Goal: Complete application form

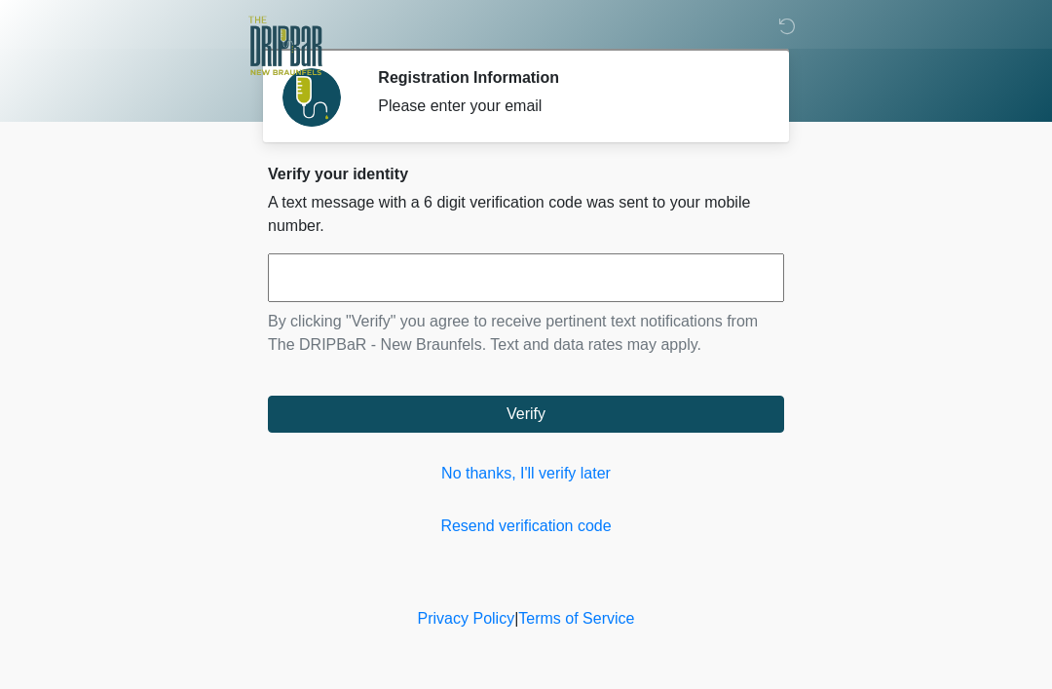
click at [483, 271] on input "text" at bounding box center [526, 277] width 516 height 49
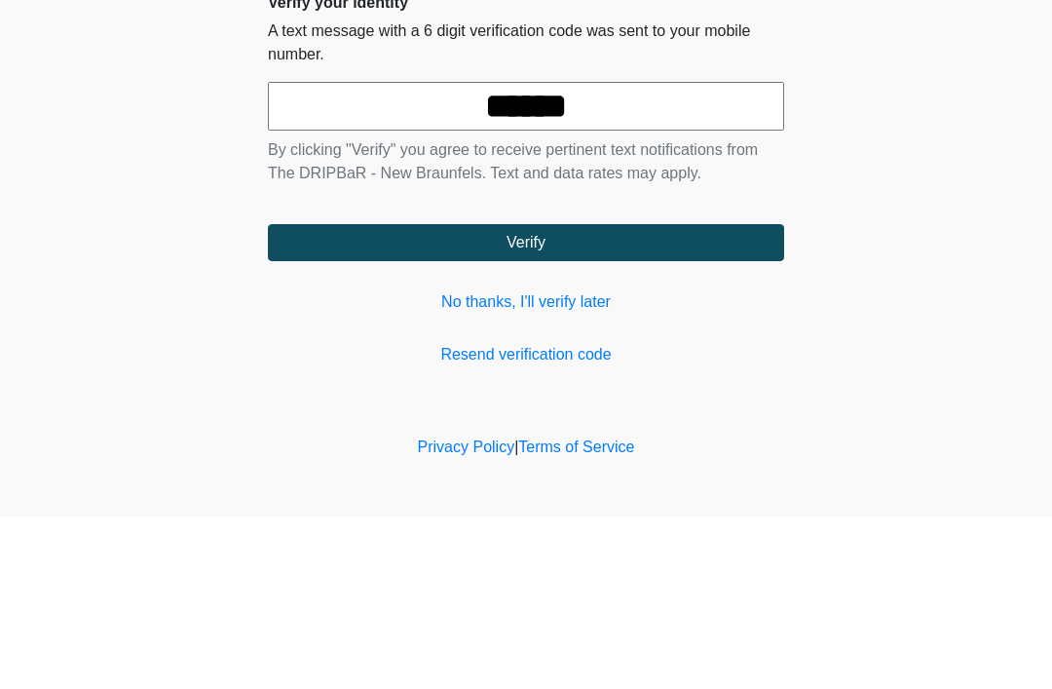
type input "******"
click at [562, 395] on button "Verify" at bounding box center [526, 413] width 516 height 37
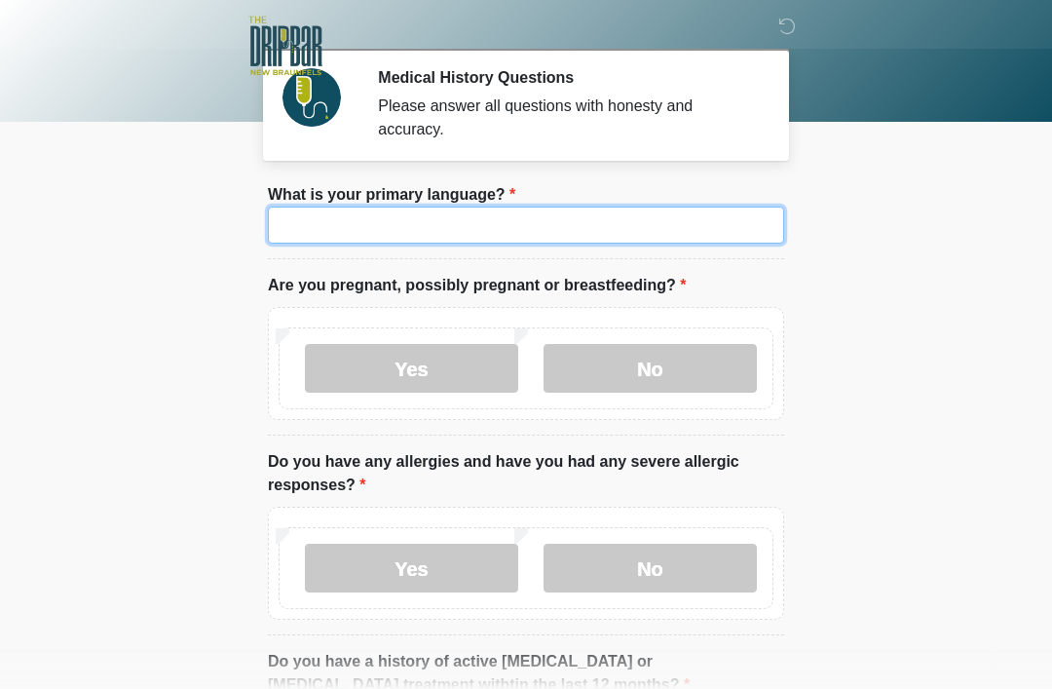
click at [475, 228] on input "What is your primary language?" at bounding box center [526, 224] width 516 height 37
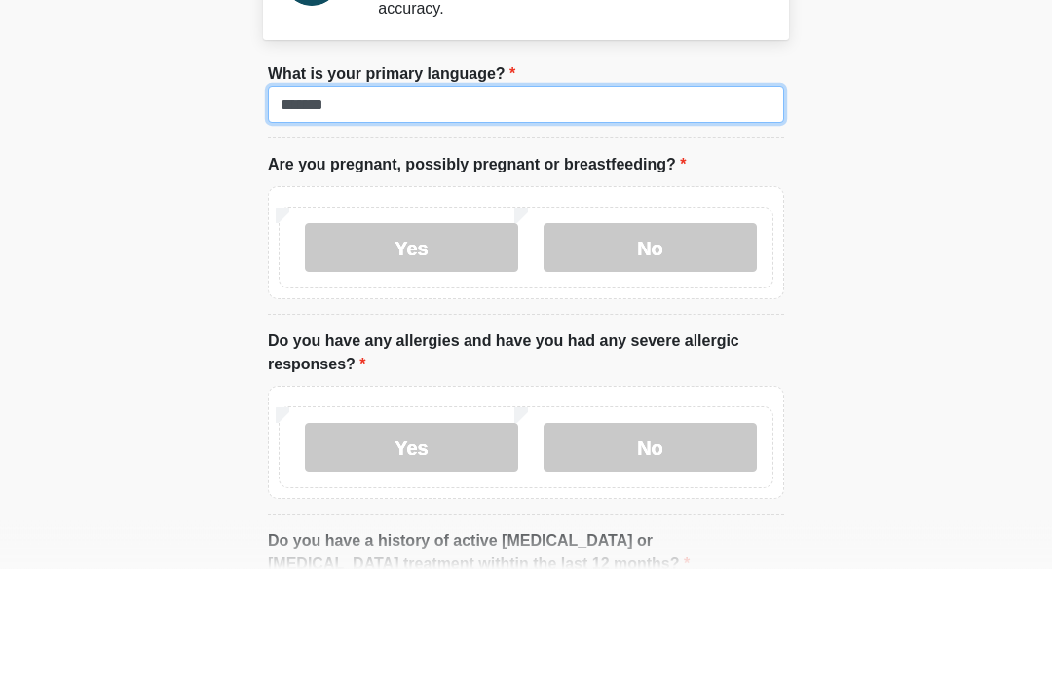
type input "*******"
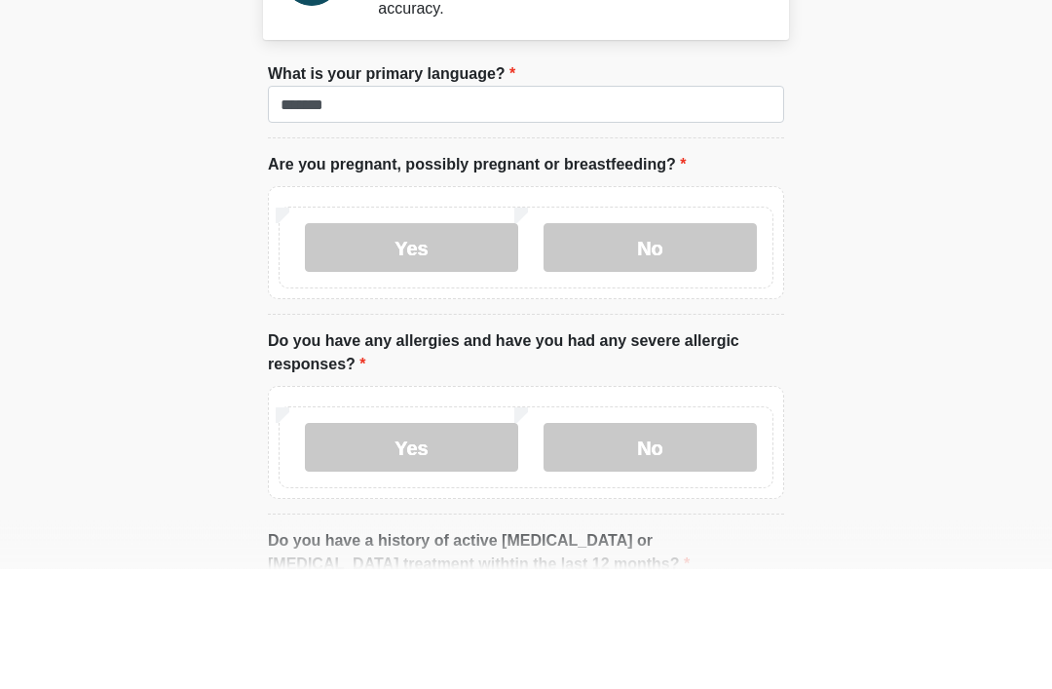
click at [690, 344] on label "No" at bounding box center [649, 368] width 213 height 49
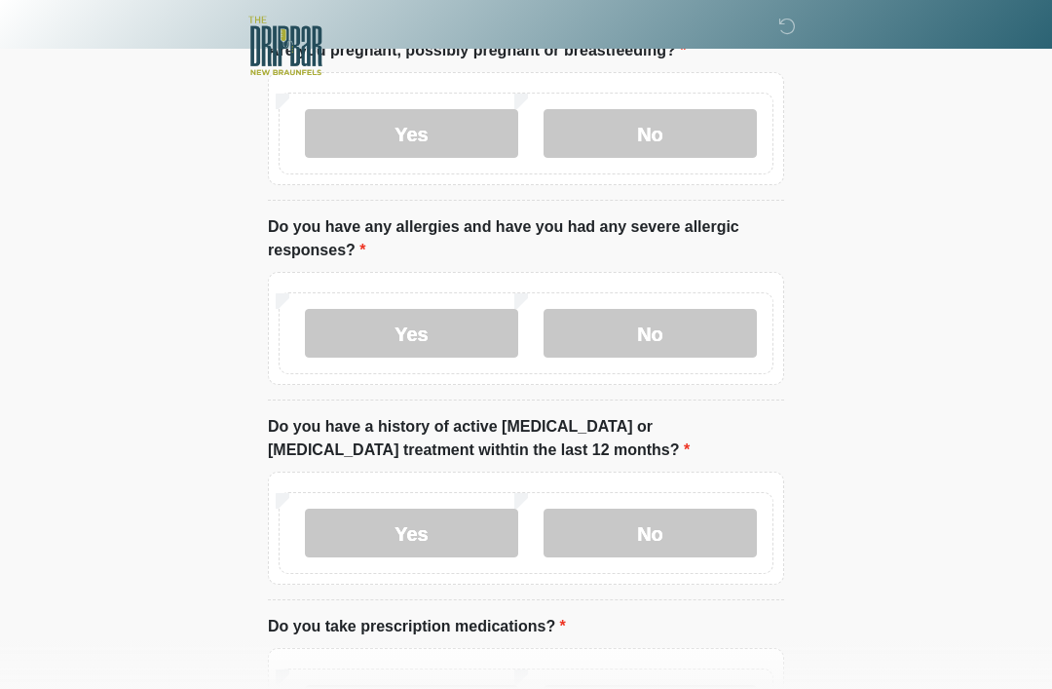
scroll to position [238, 0]
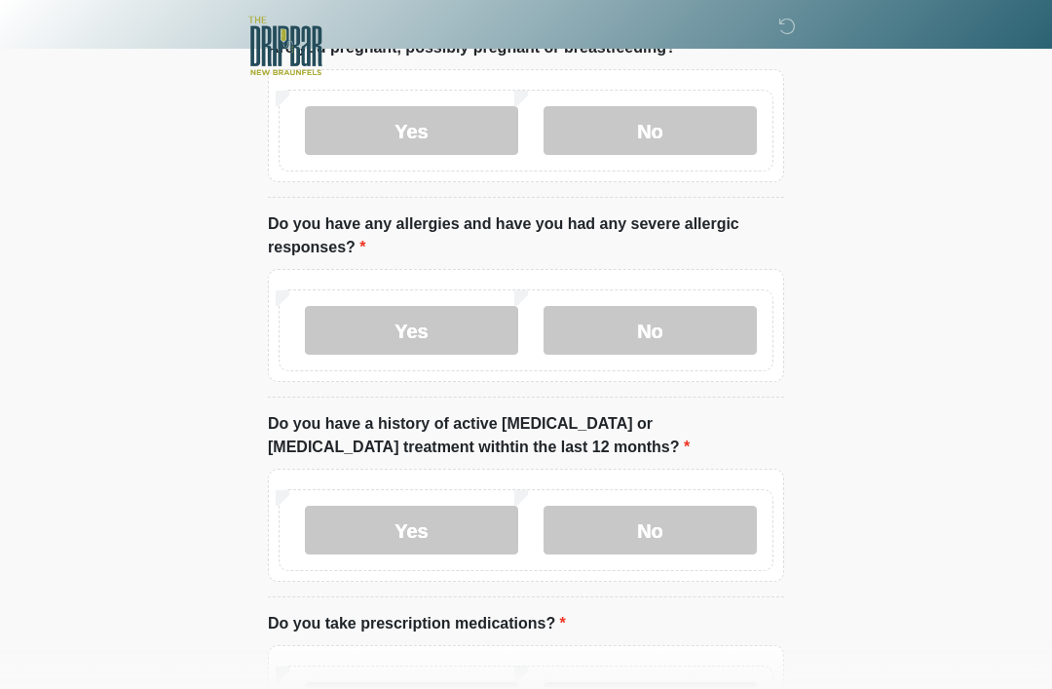
click at [685, 316] on label "No" at bounding box center [649, 330] width 213 height 49
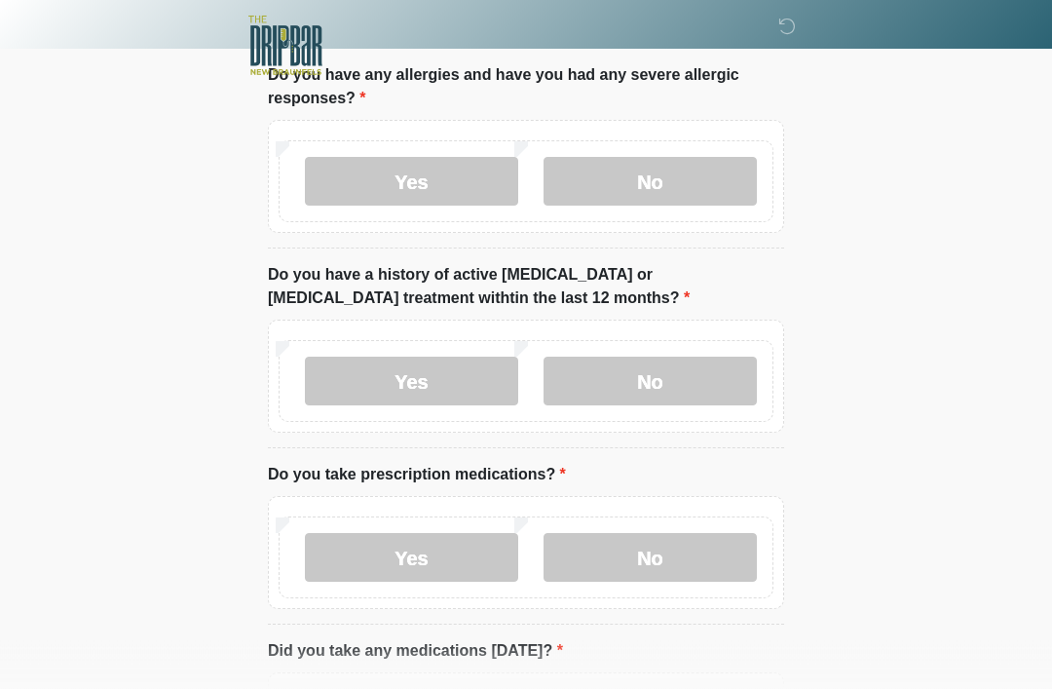
click at [684, 369] on label "No" at bounding box center [649, 381] width 213 height 49
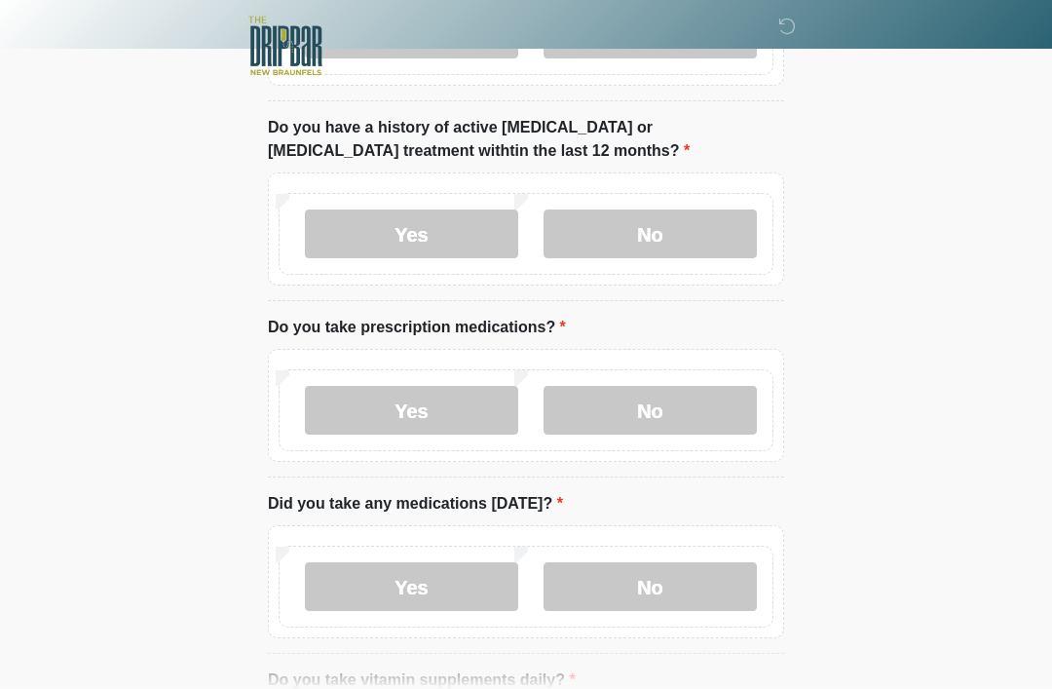
scroll to position [530, 0]
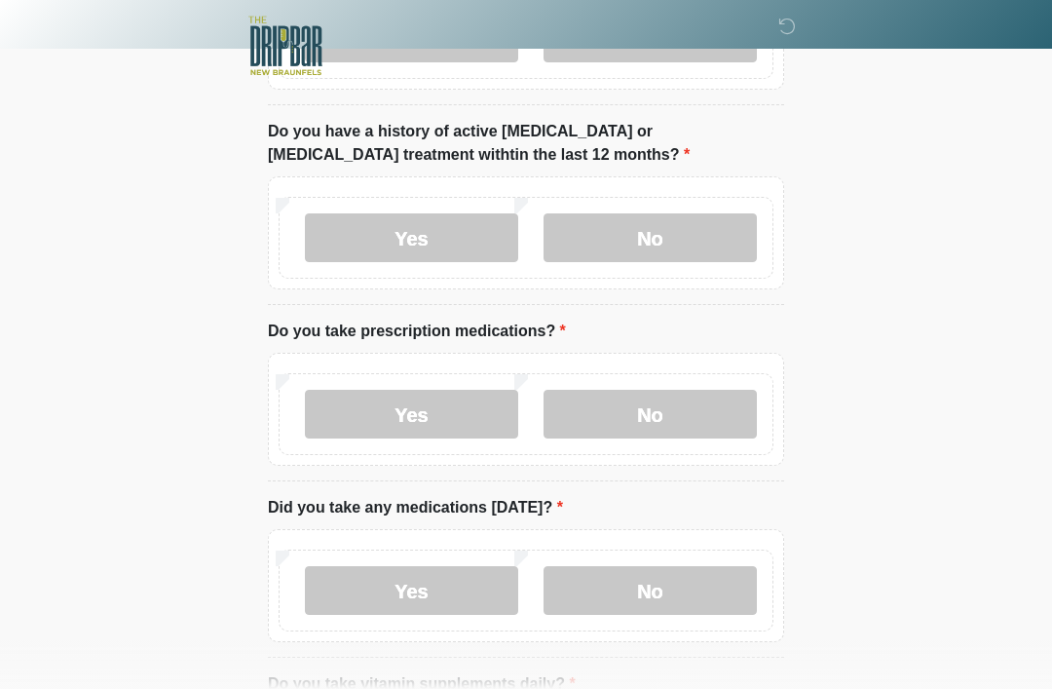
click at [454, 410] on label "Yes" at bounding box center [411, 414] width 213 height 49
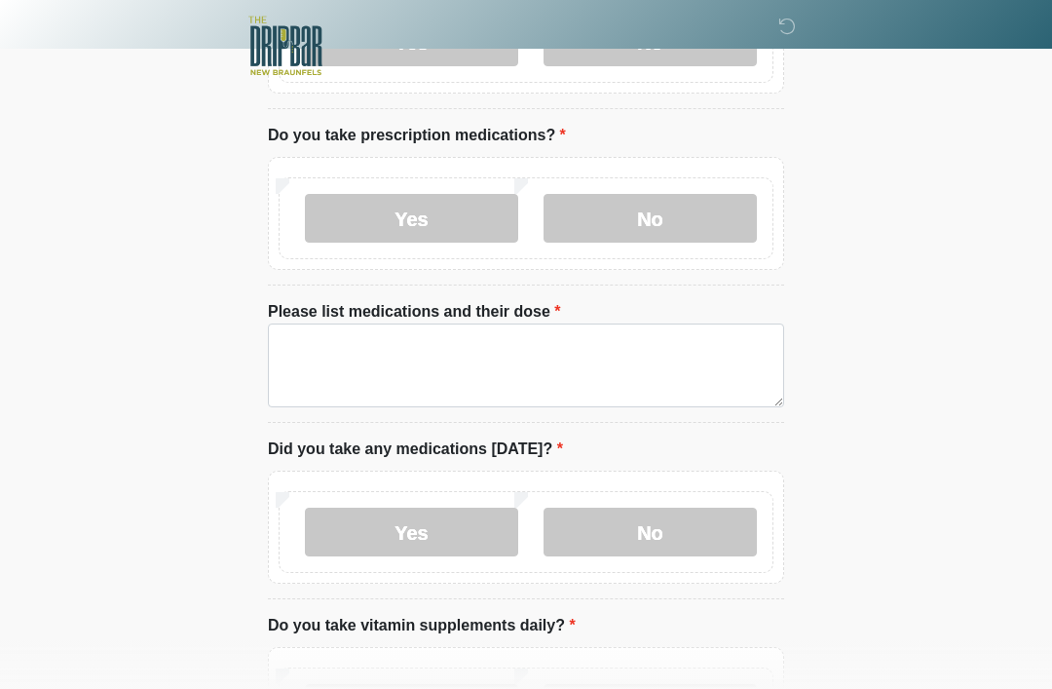
scroll to position [725, 0]
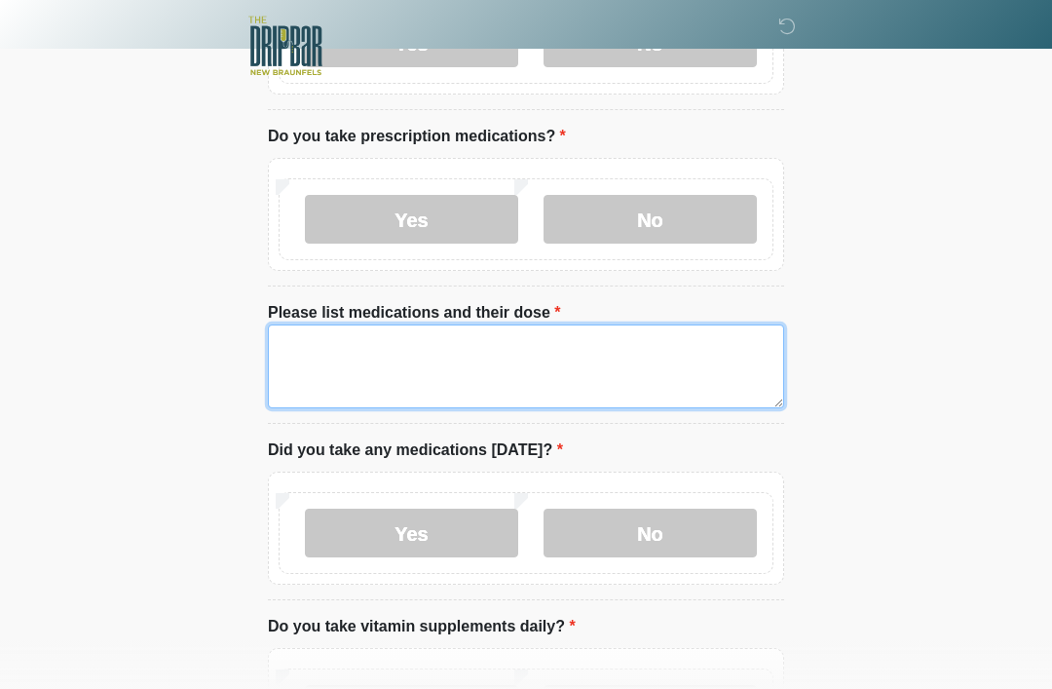
click at [610, 356] on textarea "Please list medications and their dose" at bounding box center [526, 366] width 516 height 84
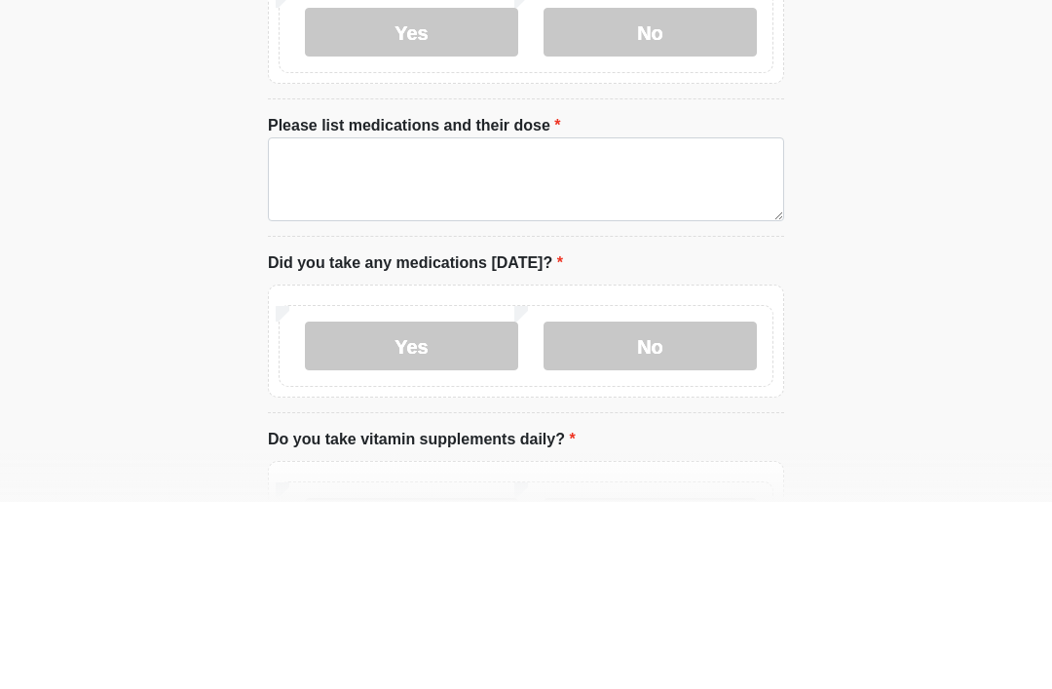
click at [650, 195] on label "No" at bounding box center [649, 219] width 213 height 49
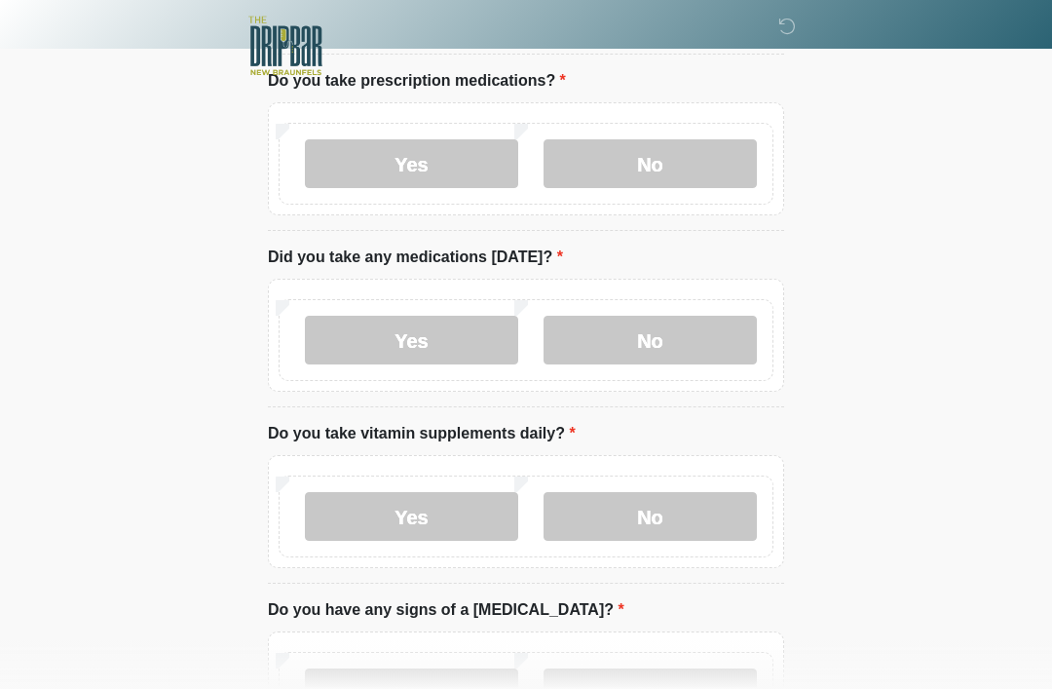
scroll to position [779, 0]
click at [680, 349] on label "No" at bounding box center [649, 341] width 213 height 49
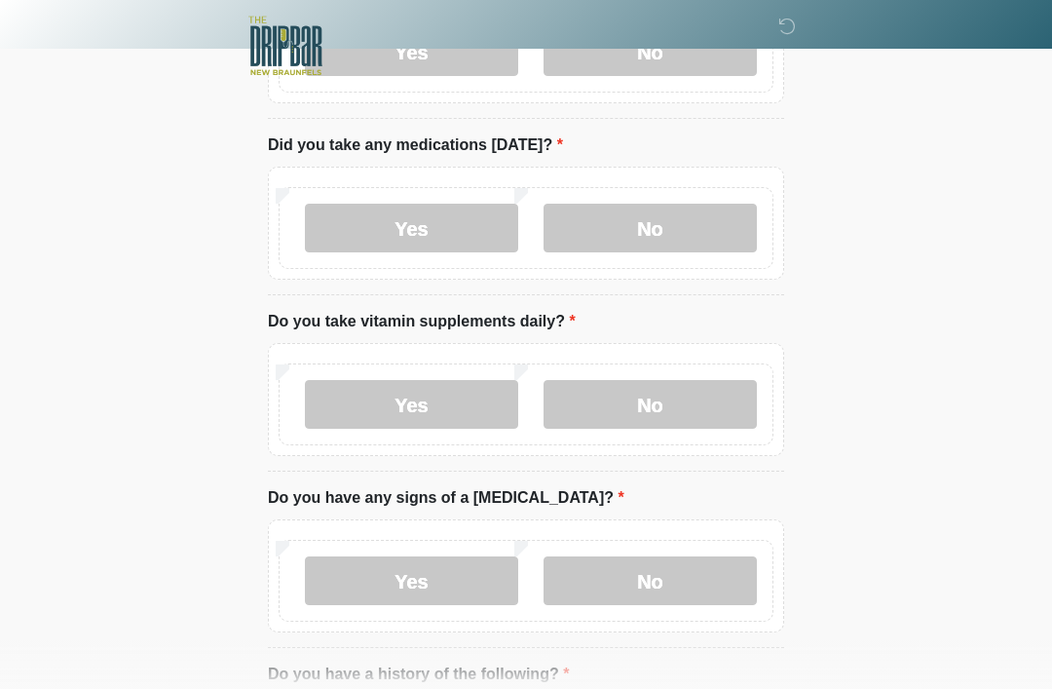
scroll to position [890, 0]
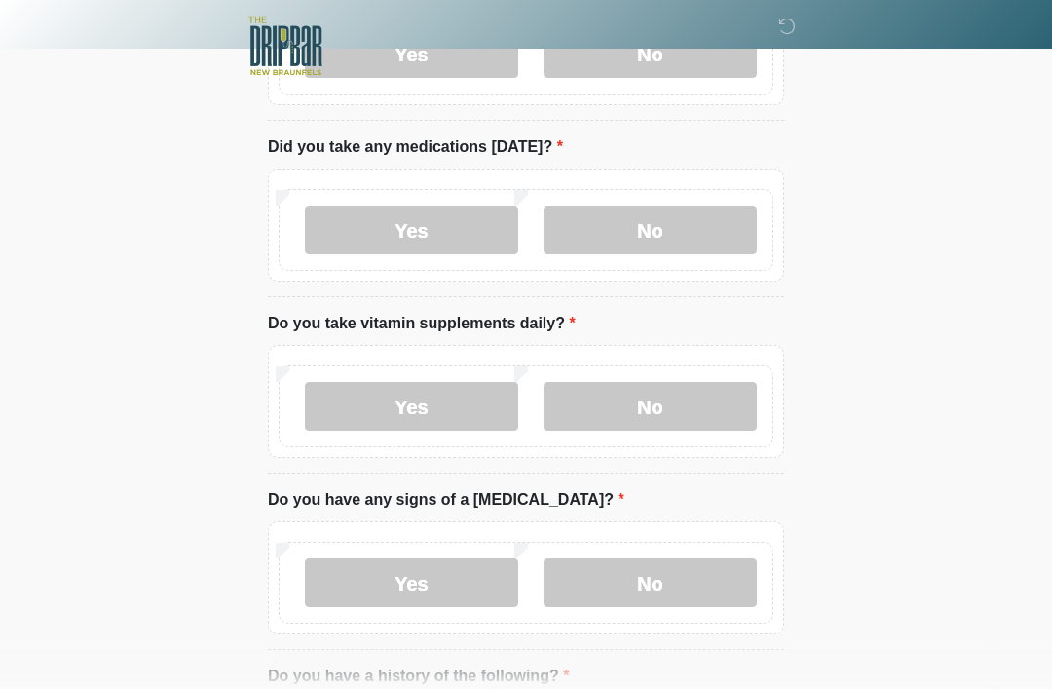
click at [428, 219] on label "Yes" at bounding box center [411, 229] width 213 height 49
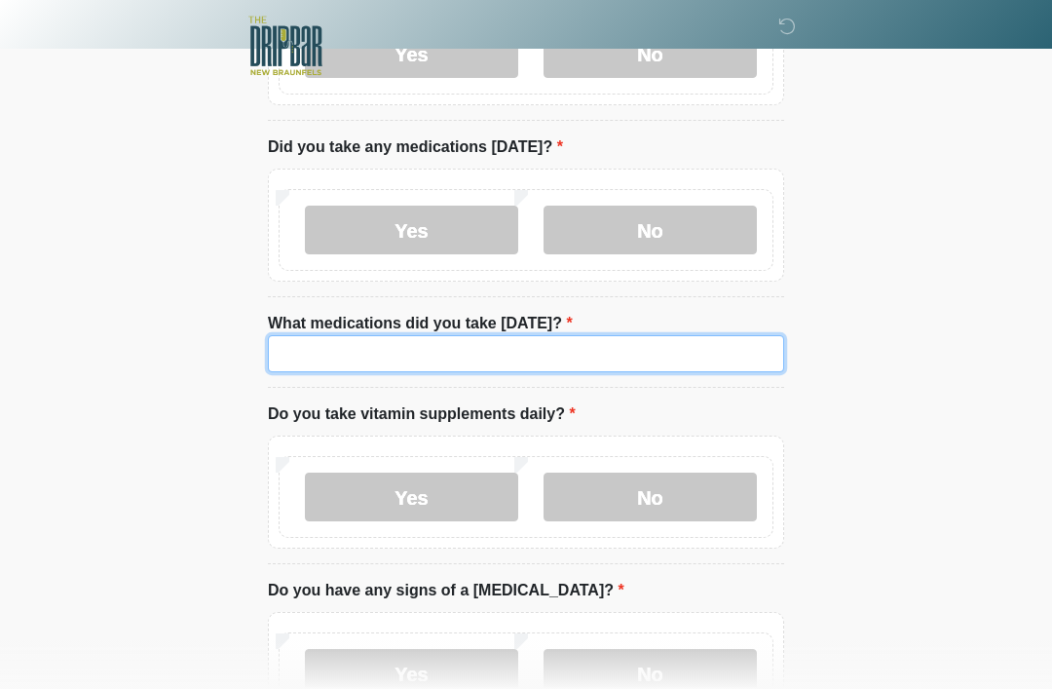
click at [460, 337] on input "What medications did you take today?" at bounding box center [526, 353] width 516 height 37
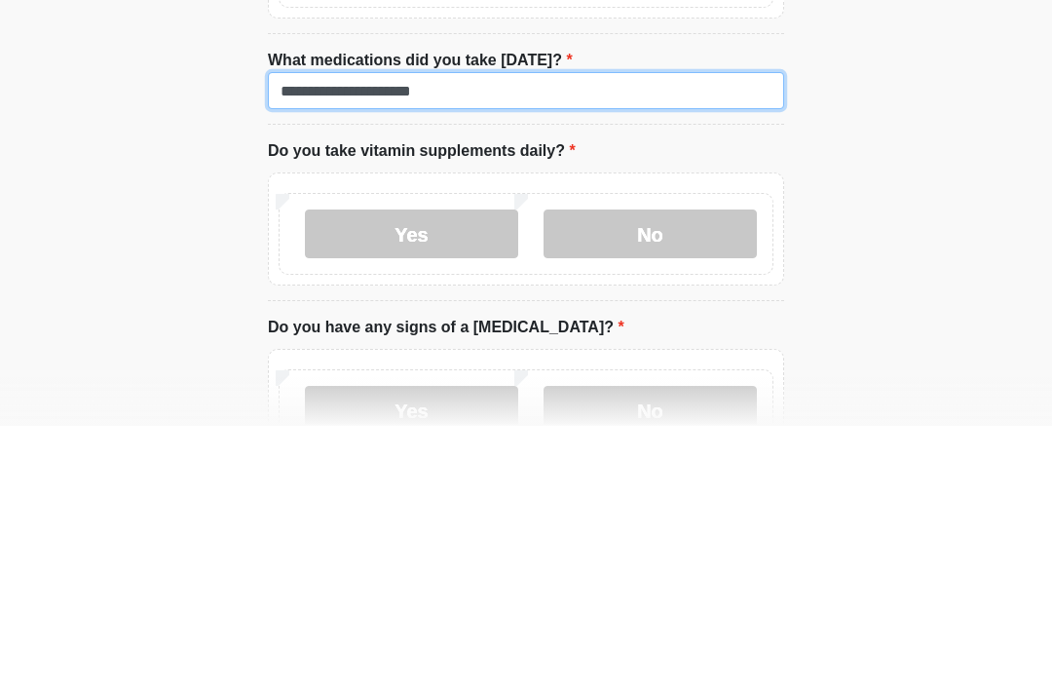
type input "**********"
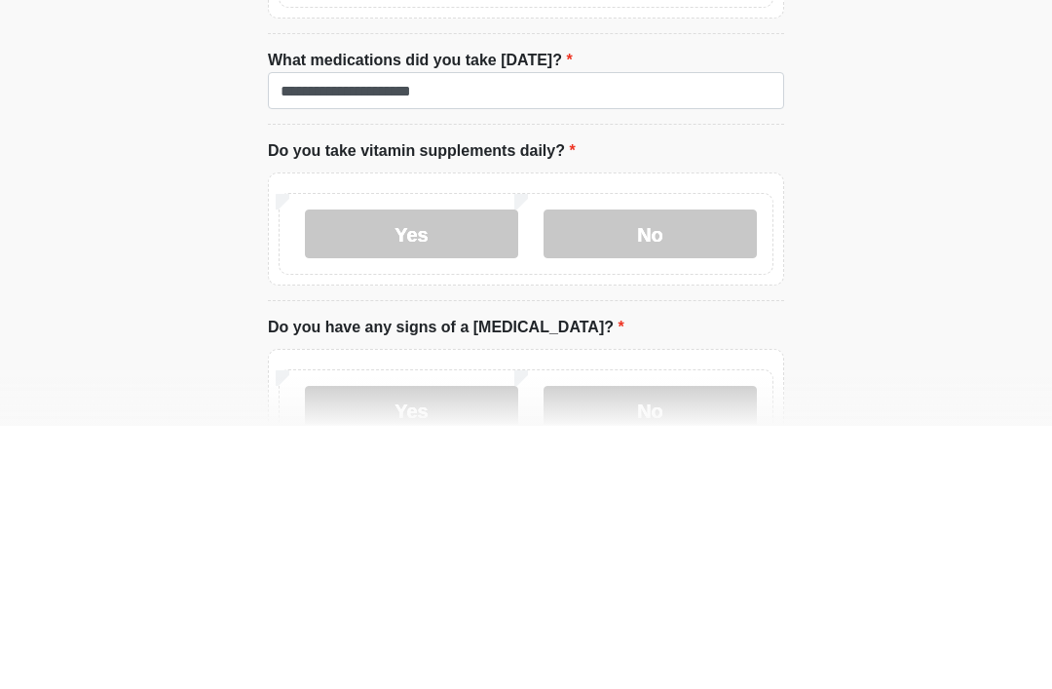
click at [443, 472] on label "Yes" at bounding box center [411, 496] width 213 height 49
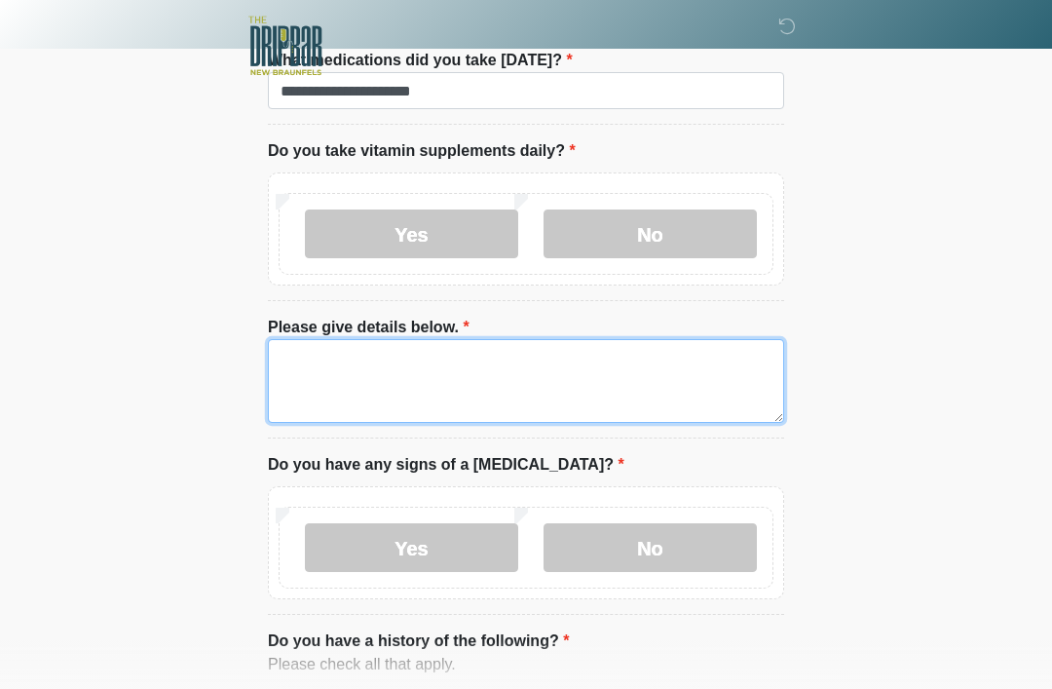
click at [546, 372] on textarea "Please give details below." at bounding box center [526, 381] width 516 height 84
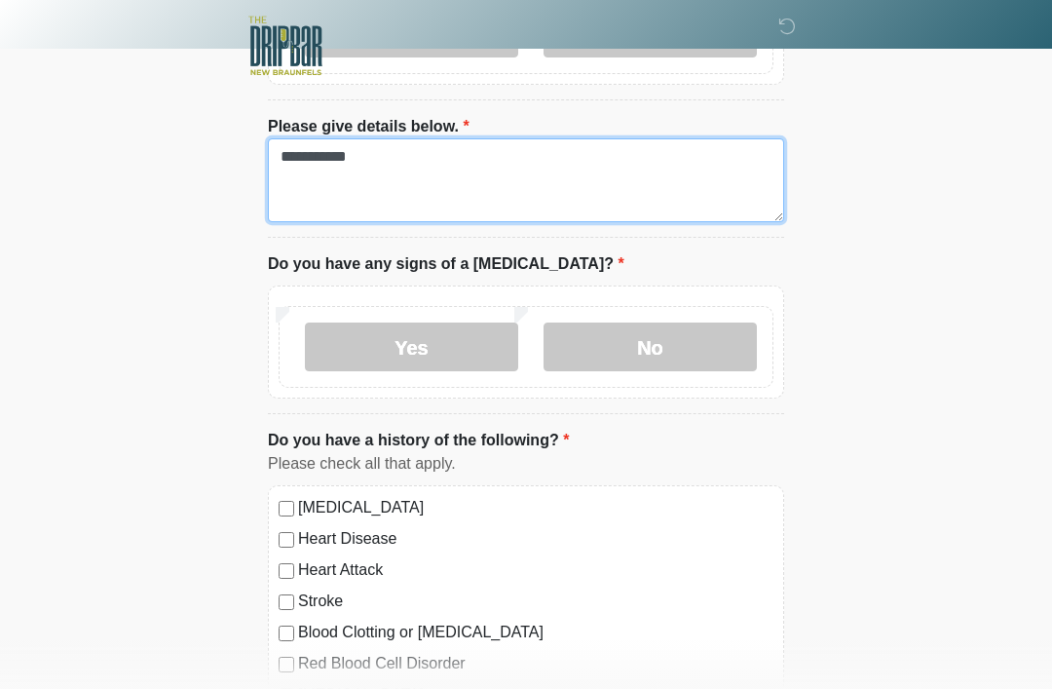
click at [400, 162] on textarea "**********" at bounding box center [526, 180] width 516 height 84
click at [345, 149] on textarea "**********" at bounding box center [526, 181] width 516 height 84
click at [351, 151] on textarea "**********" at bounding box center [526, 181] width 516 height 84
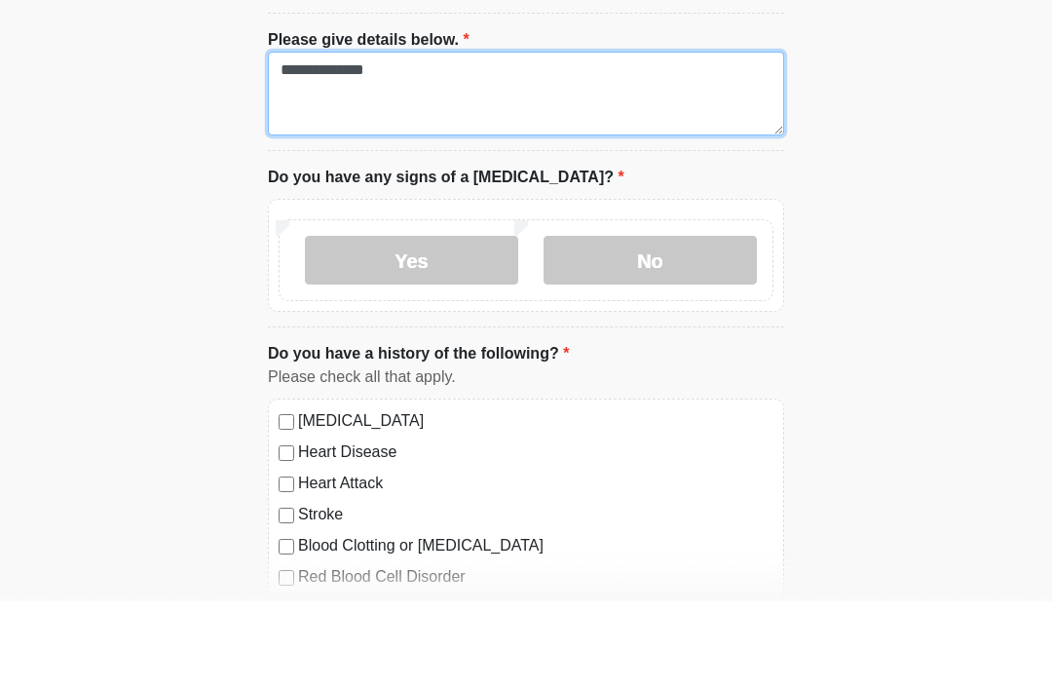
type textarea "**********"
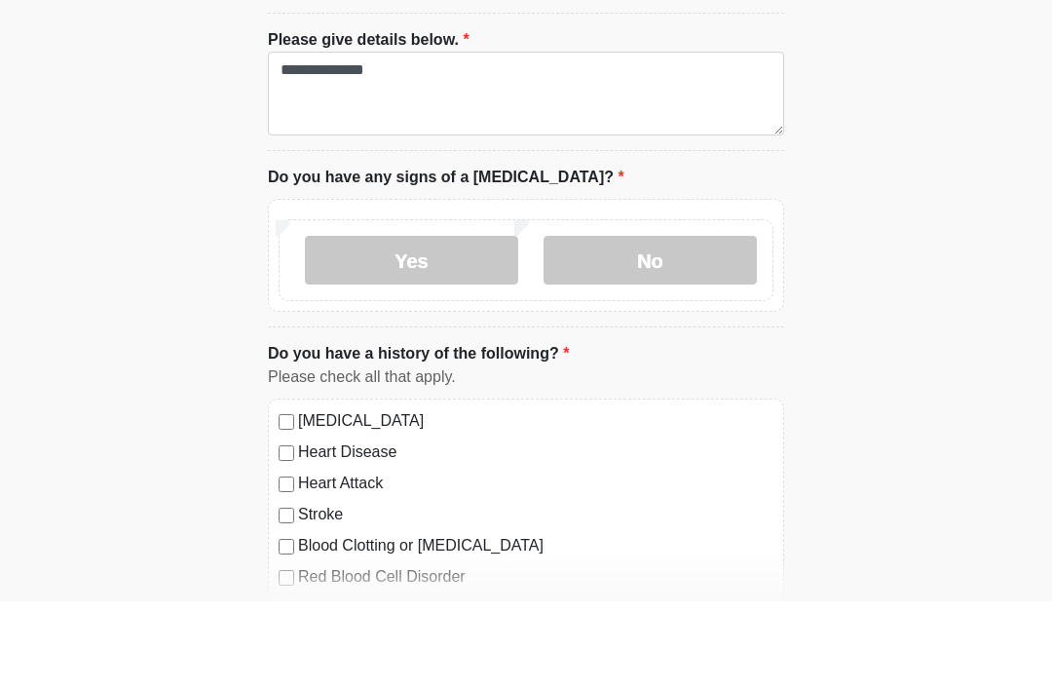
click at [682, 323] on label "No" at bounding box center [649, 347] width 213 height 49
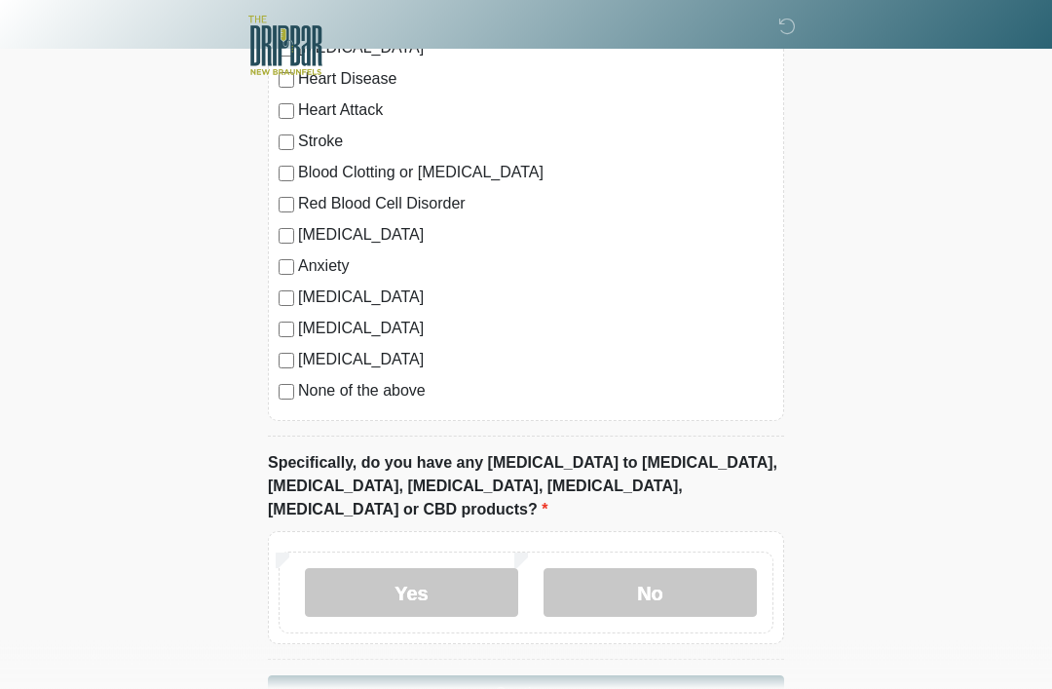
scroll to position [1817, 0]
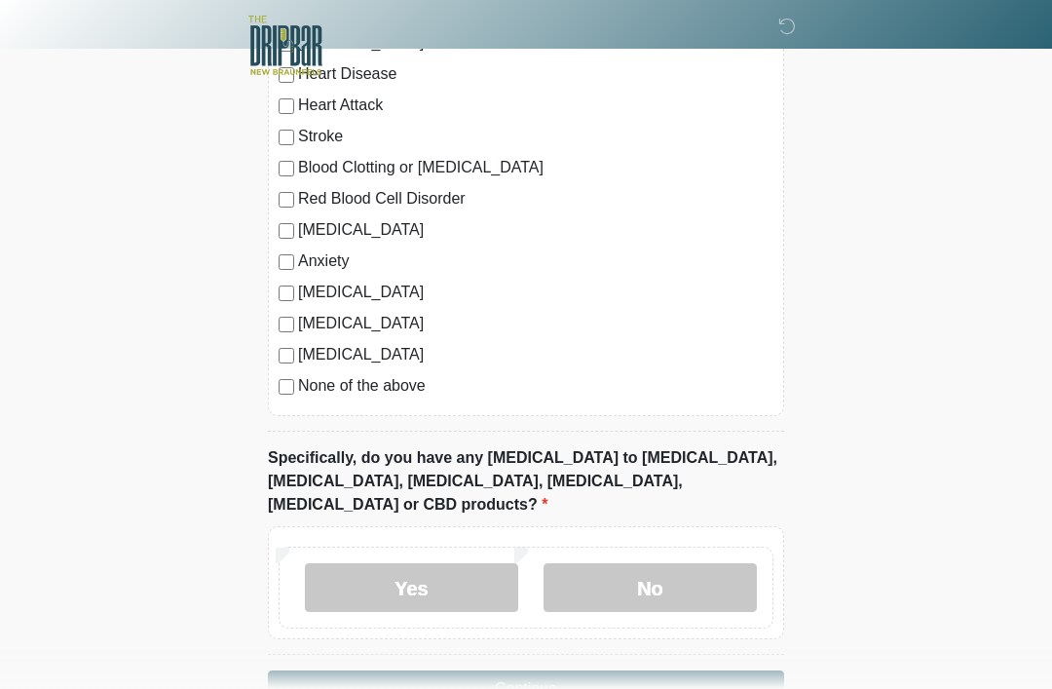
click at [709, 564] on label "No" at bounding box center [649, 588] width 213 height 49
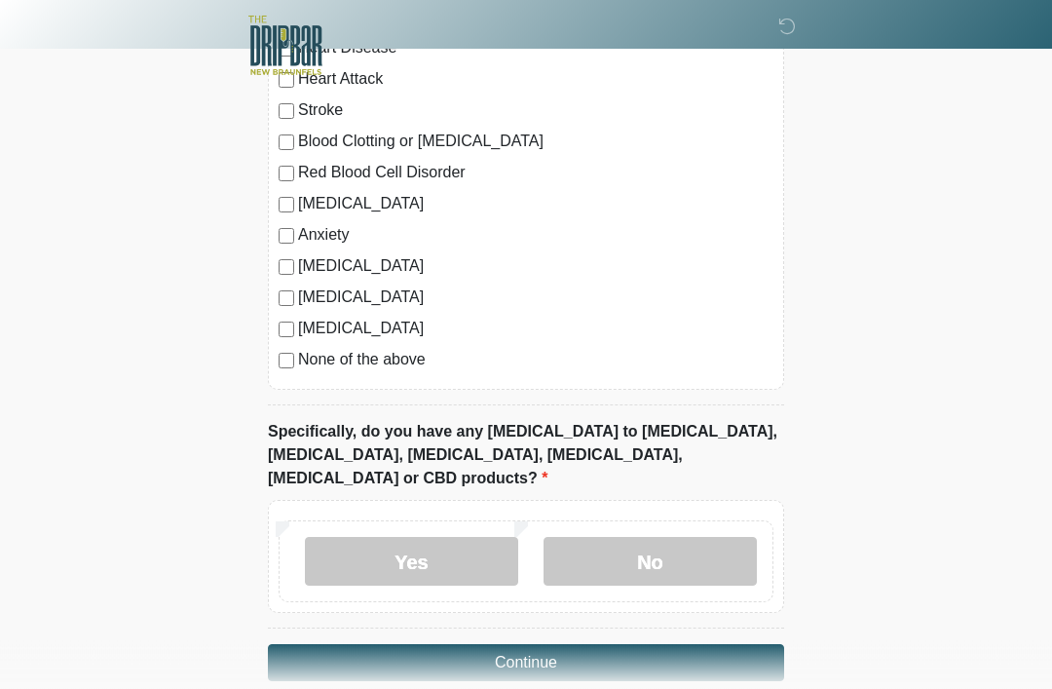
scroll to position [1844, 0]
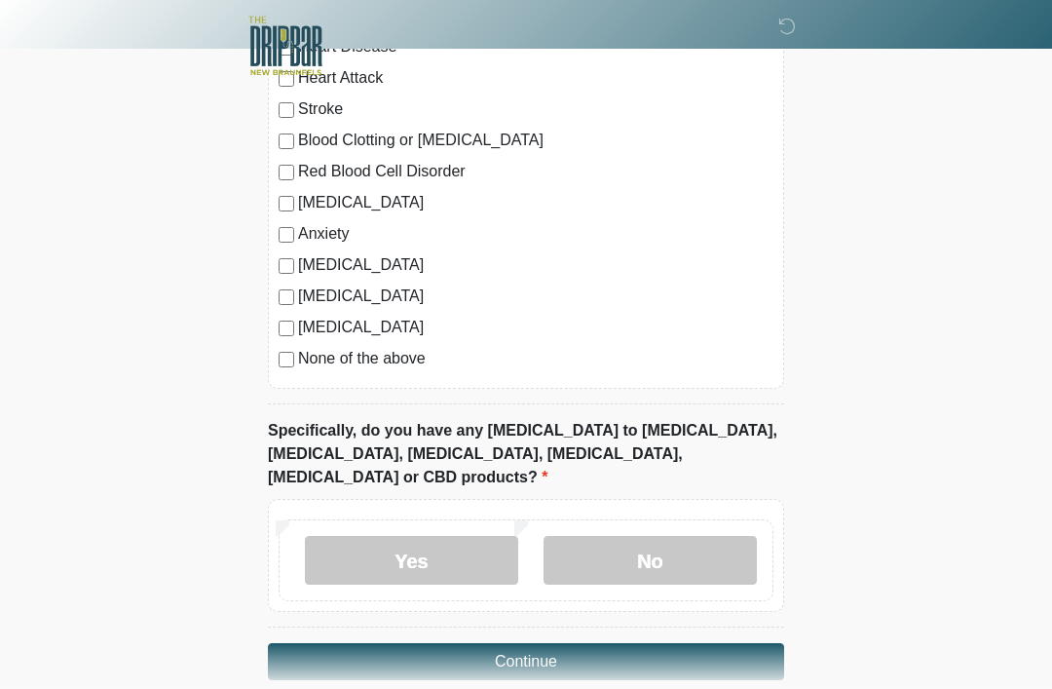
click at [630, 643] on button "Continue" at bounding box center [526, 661] width 516 height 37
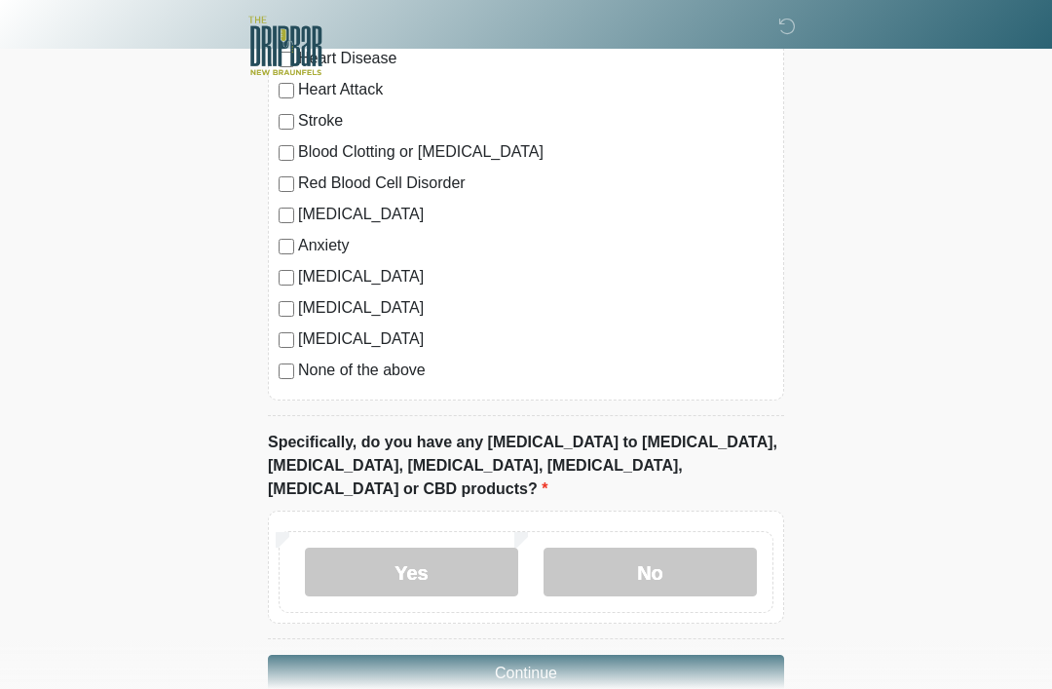
click at [650, 654] on button "Continue" at bounding box center [526, 672] width 516 height 37
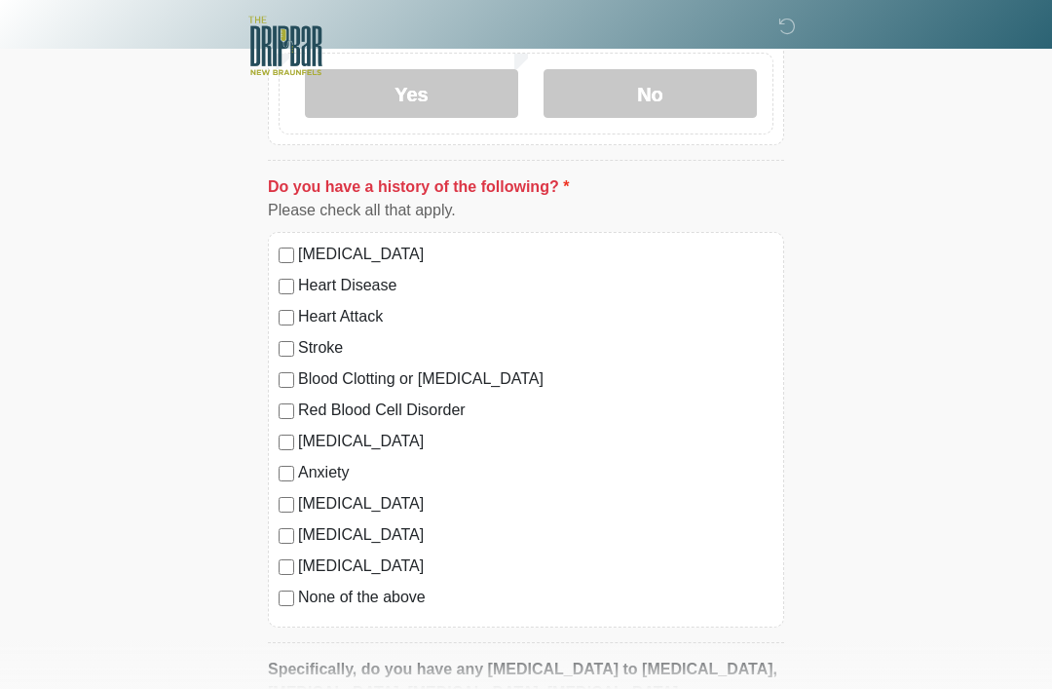
scroll to position [1606, 0]
click at [340, 595] on label "None of the above" at bounding box center [535, 597] width 475 height 23
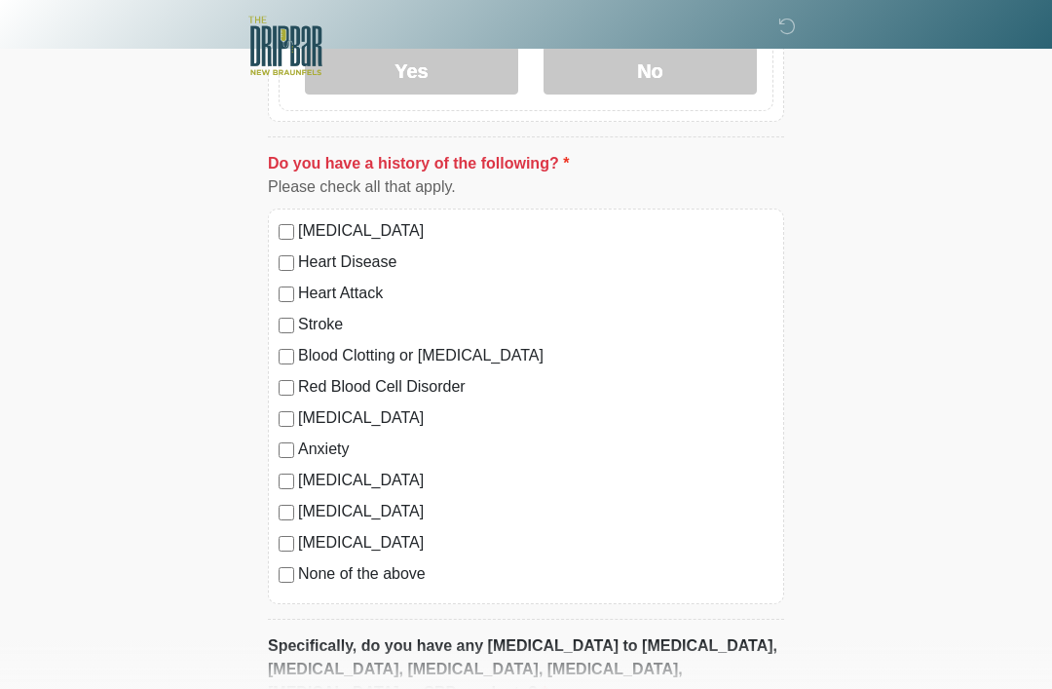
scroll to position [1850, 0]
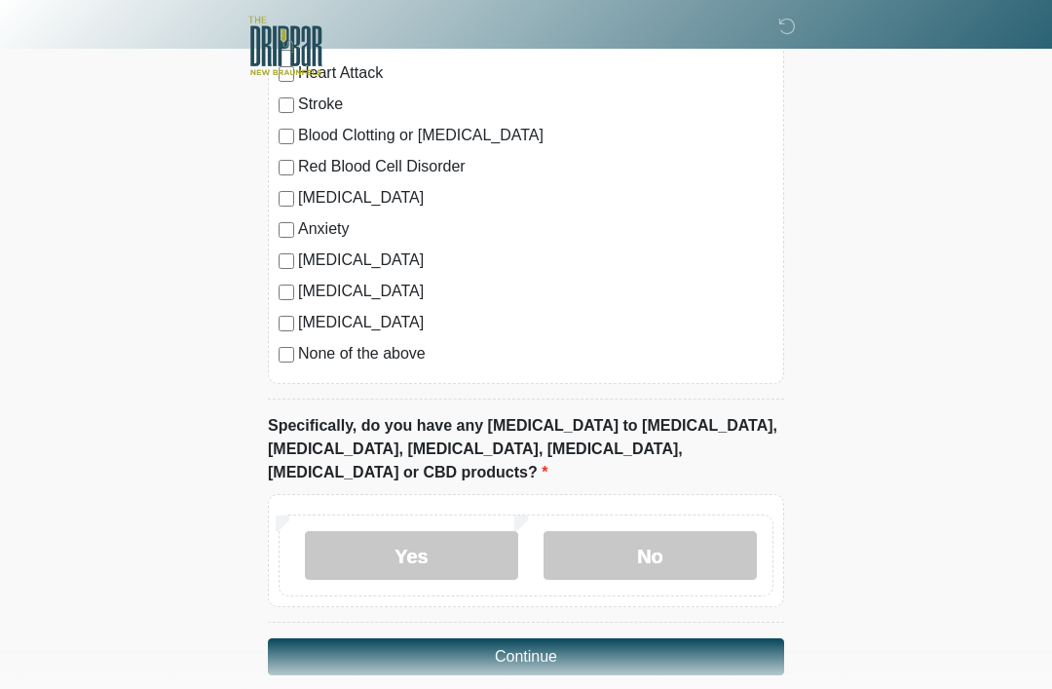
click at [618, 638] on button "Continue" at bounding box center [526, 656] width 516 height 37
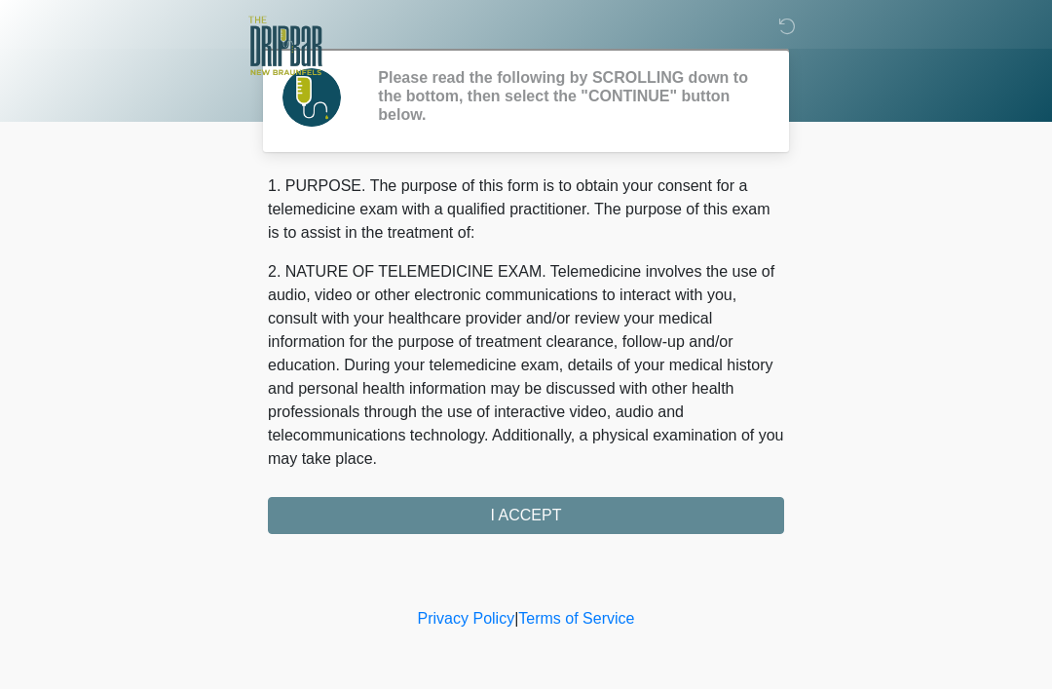
scroll to position [0, 0]
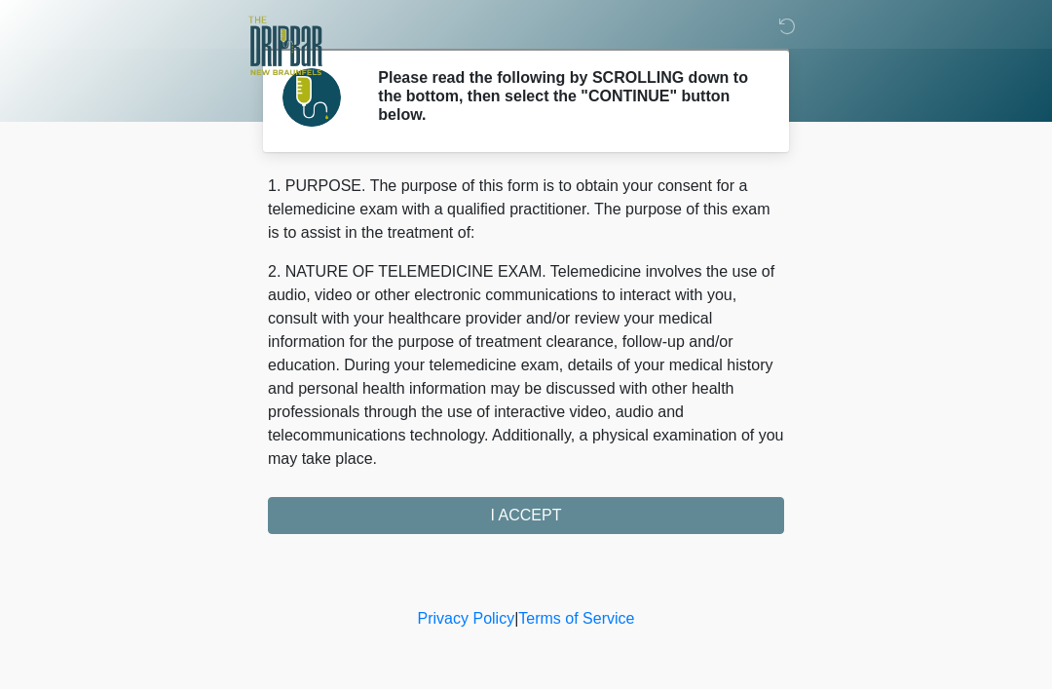
click at [615, 509] on div "1. PURPOSE. The purpose of this form is to obtain your consent for a telemedici…" at bounding box center [526, 353] width 516 height 359
click at [540, 511] on div "1. PURPOSE. The purpose of this form is to obtain your consent for a telemedici…" at bounding box center [526, 353] width 516 height 359
click at [547, 506] on div "1. PURPOSE. The purpose of this form is to obtain your consent for a telemedici…" at bounding box center [526, 353] width 516 height 359
click at [561, 500] on div "1. PURPOSE. The purpose of this form is to obtain your consent for a telemedici…" at bounding box center [526, 353] width 516 height 359
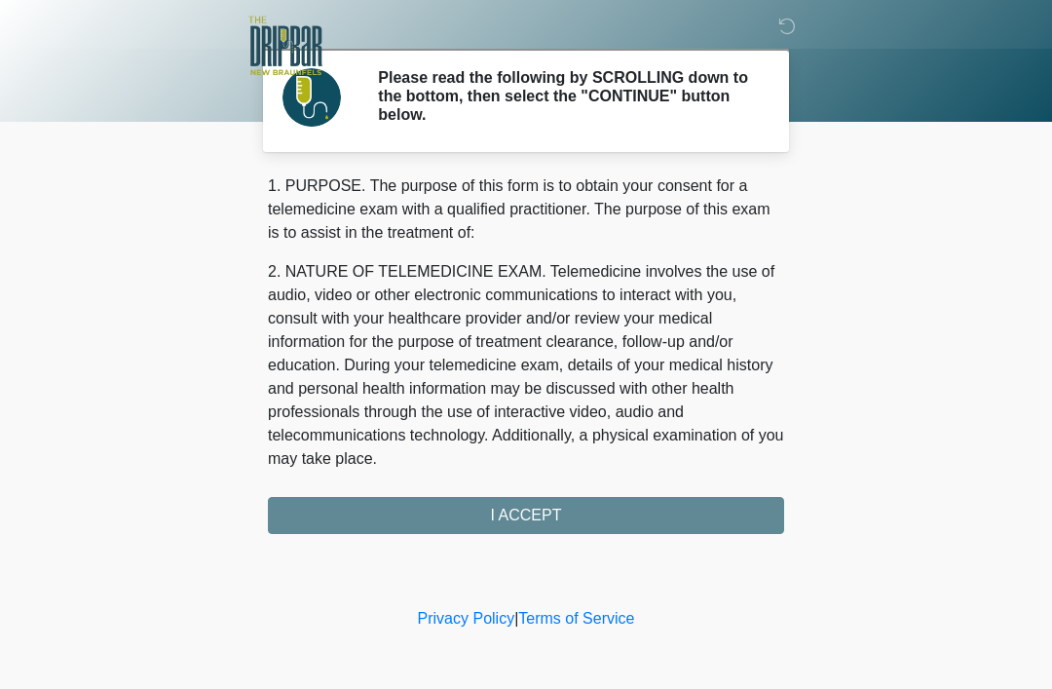
click at [583, 277] on p "2. NATURE OF TELEMEDICINE EXAM. Telemedicine involves the use of audio, video o…" at bounding box center [526, 365] width 516 height 210
click at [507, 267] on p "2. NATURE OF TELEMEDICINE EXAM. Telemedicine involves the use of audio, video o…" at bounding box center [526, 365] width 516 height 210
click at [428, 246] on div "1. PURPOSE. The purpose of this form is to obtain your consent for a telemedici…" at bounding box center [526, 323] width 516 height 299
click at [419, 238] on p "1. PURPOSE. The purpose of this form is to obtain your consent for a telemedici…" at bounding box center [526, 209] width 516 height 70
click at [575, 500] on div "1. PURPOSE. The purpose of this form is to obtain your consent for a telemedici…" at bounding box center [526, 353] width 516 height 359
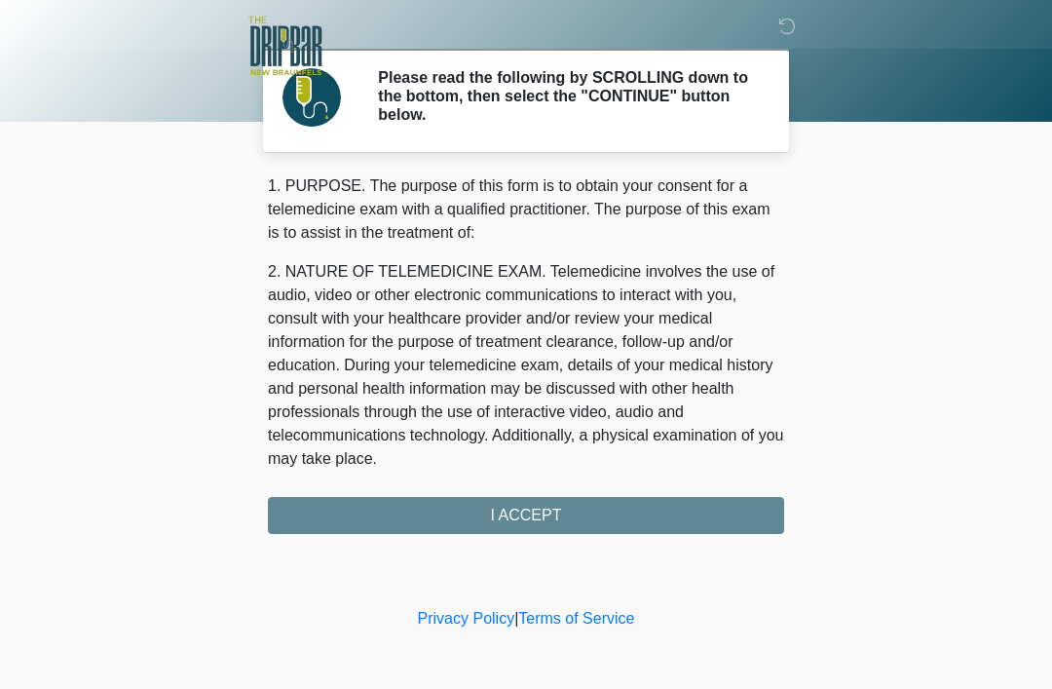
click at [575, 499] on div "1. PURPOSE. The purpose of this form is to obtain your consent for a telemedici…" at bounding box center [526, 353] width 516 height 359
click at [556, 516] on div "1. PURPOSE. The purpose of this form is to obtain your consent for a telemedici…" at bounding box center [526, 353] width 516 height 359
click at [580, 506] on div "1. PURPOSE. The purpose of this form is to obtain your consent for a telemedici…" at bounding box center [526, 353] width 516 height 359
click at [587, 520] on div "1. PURPOSE. The purpose of this form is to obtain your consent for a telemedici…" at bounding box center [526, 353] width 516 height 359
click at [561, 513] on div "1. PURPOSE. The purpose of this form is to obtain your consent for a telemedici…" at bounding box center [526, 353] width 516 height 359
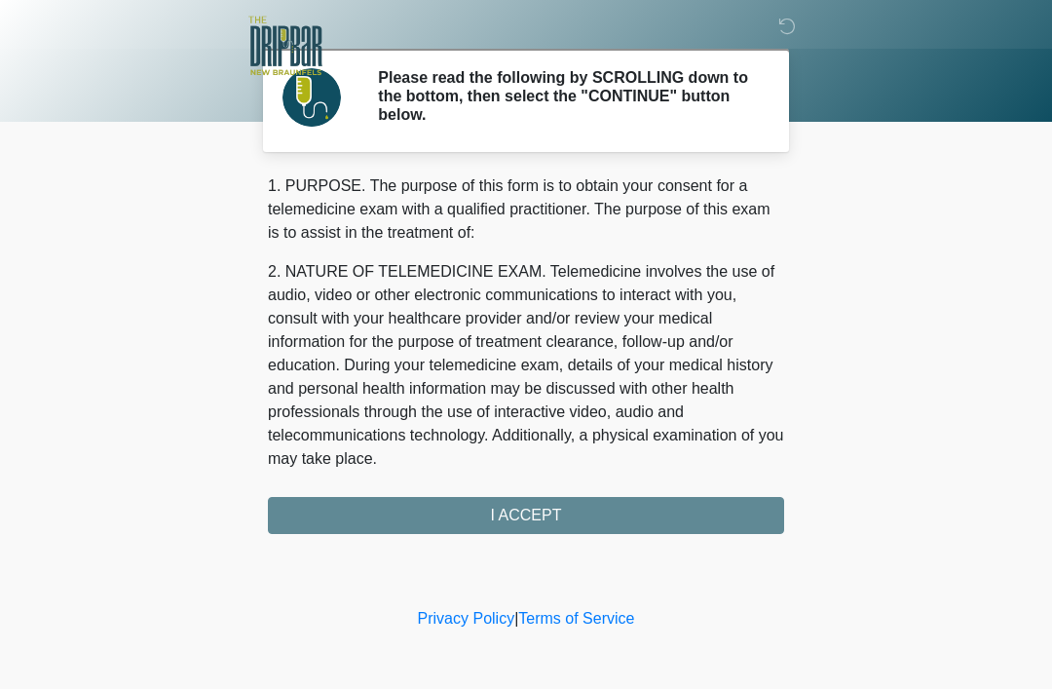
click at [579, 506] on div "1. PURPOSE. The purpose of this form is to obtain your consent for a telemedici…" at bounding box center [526, 353] width 516 height 359
click at [578, 505] on div "1. PURPOSE. The purpose of this form is to obtain your consent for a telemedici…" at bounding box center [526, 353] width 516 height 359
click at [602, 496] on div "1. PURPOSE. The purpose of this form is to obtain your consent for a telemedici…" at bounding box center [526, 353] width 516 height 359
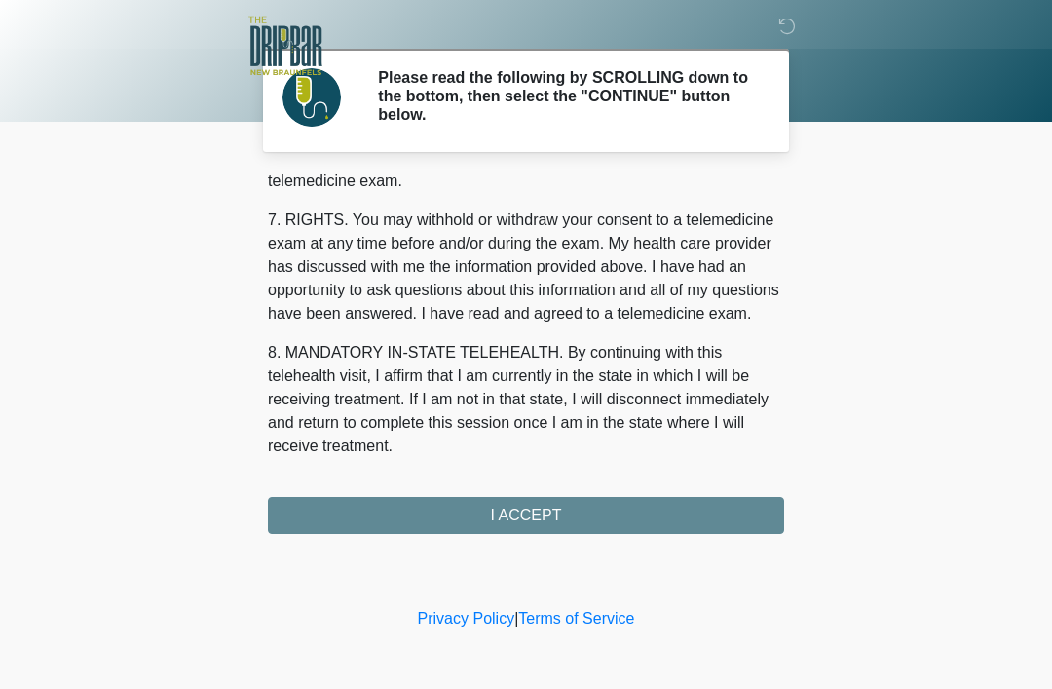
click at [583, 516] on div "1. PURPOSE. The purpose of this form is to obtain your consent for a telemedici…" at bounding box center [526, 353] width 516 height 359
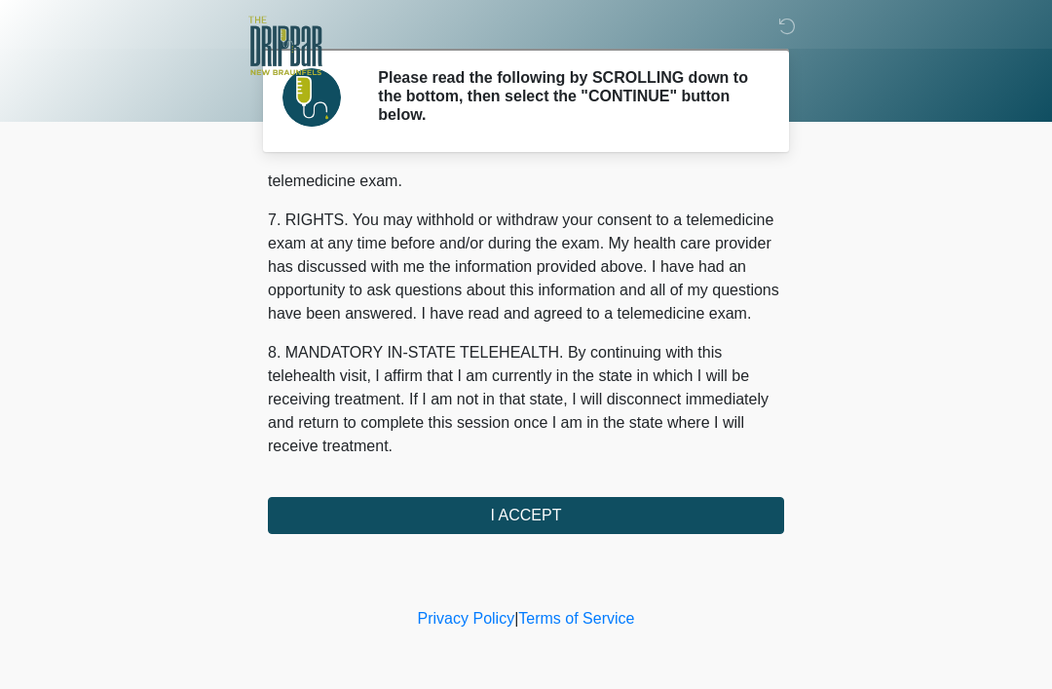
click at [610, 506] on button "I ACCEPT" at bounding box center [526, 515] width 516 height 37
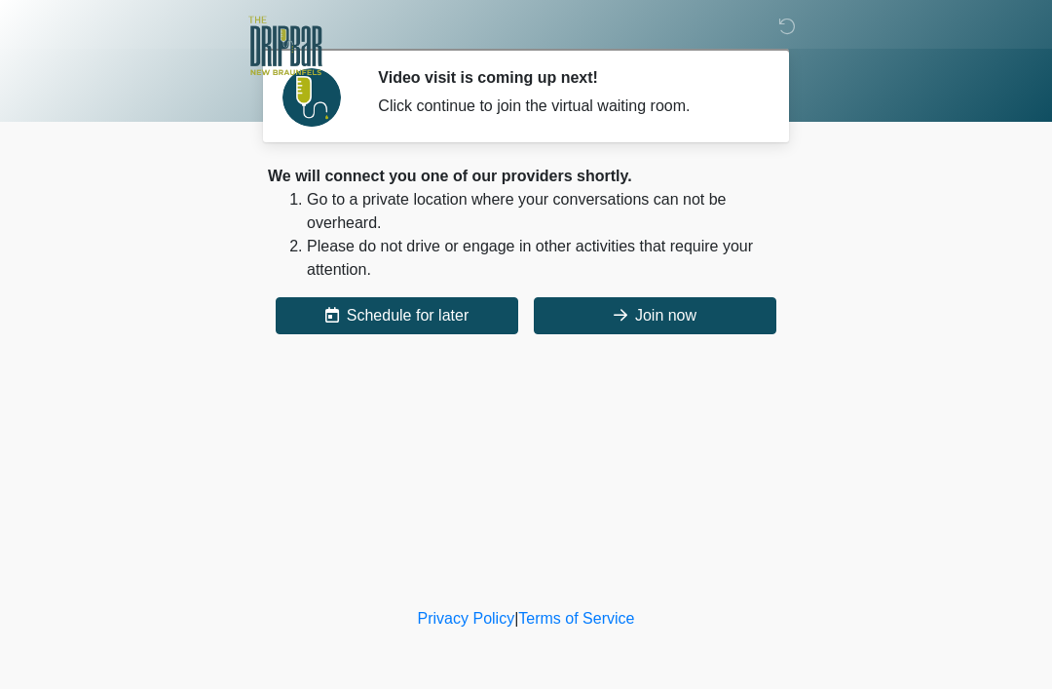
click at [702, 314] on button "Join now" at bounding box center [655, 315] width 242 height 37
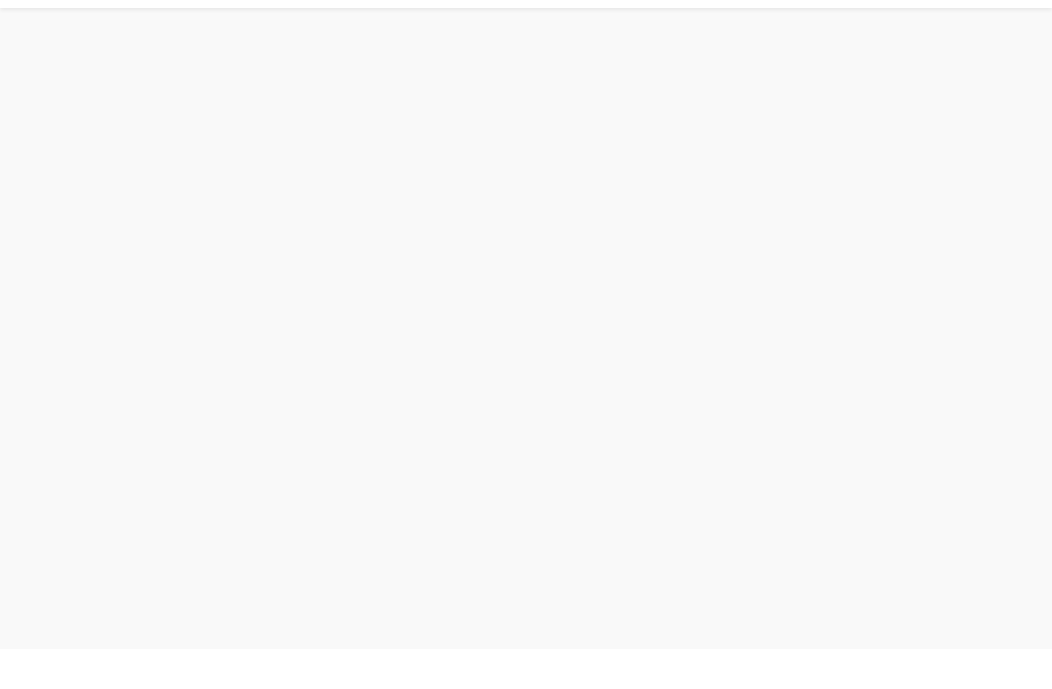
scroll to position [6, 0]
